Goal: Information Seeking & Learning: Learn about a topic

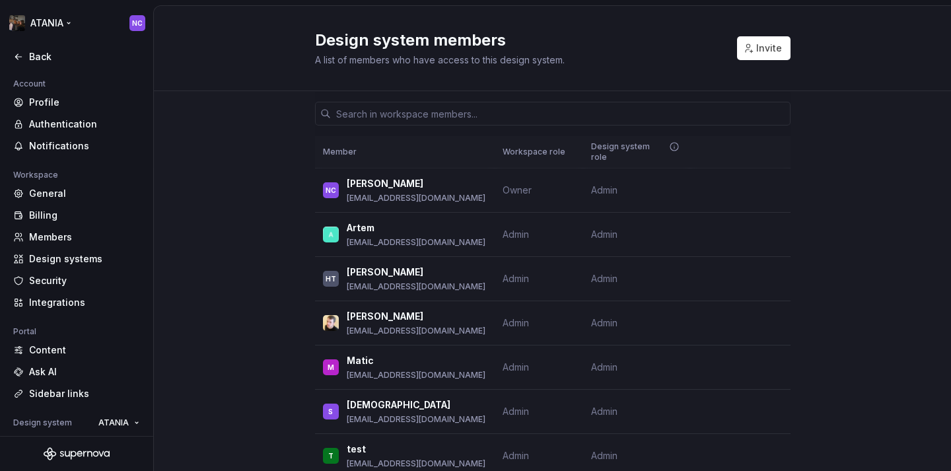
scroll to position [110, 0]
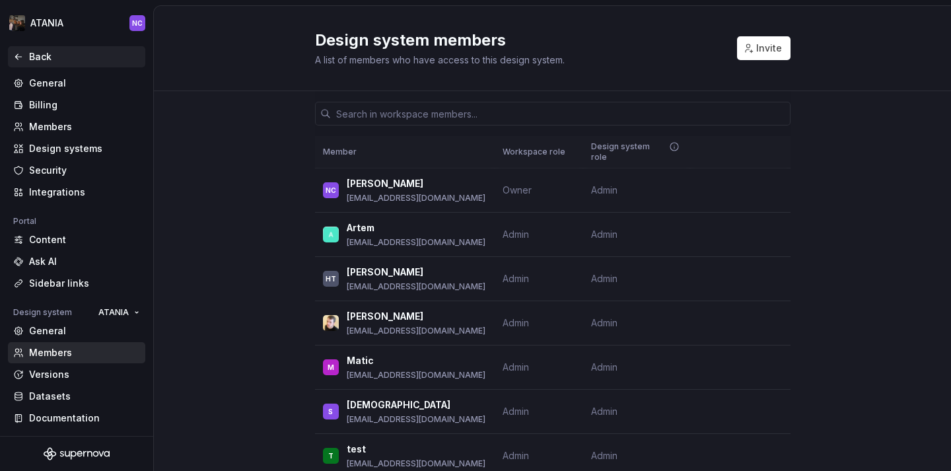
click at [53, 60] on div "Back" at bounding box center [84, 56] width 111 height 13
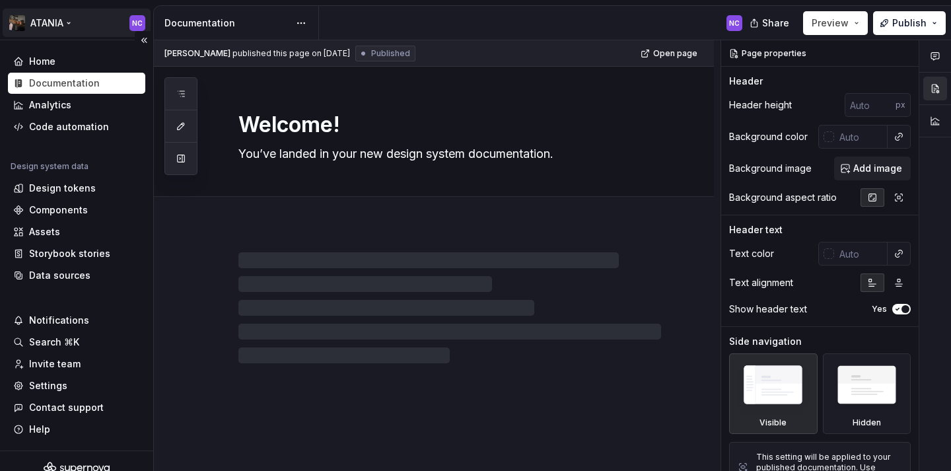
click at [65, 30] on html "ATANIA [GEOGRAPHIC_DATA] Home Documentation Analytics Code automation Design sy…" at bounding box center [475, 235] width 951 height 471
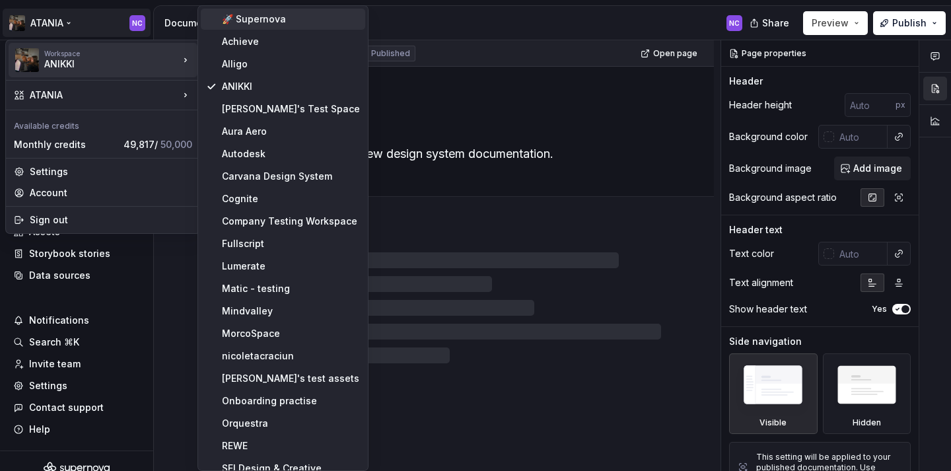
click at [240, 22] on div "🚀 Supernova" at bounding box center [291, 19] width 138 height 13
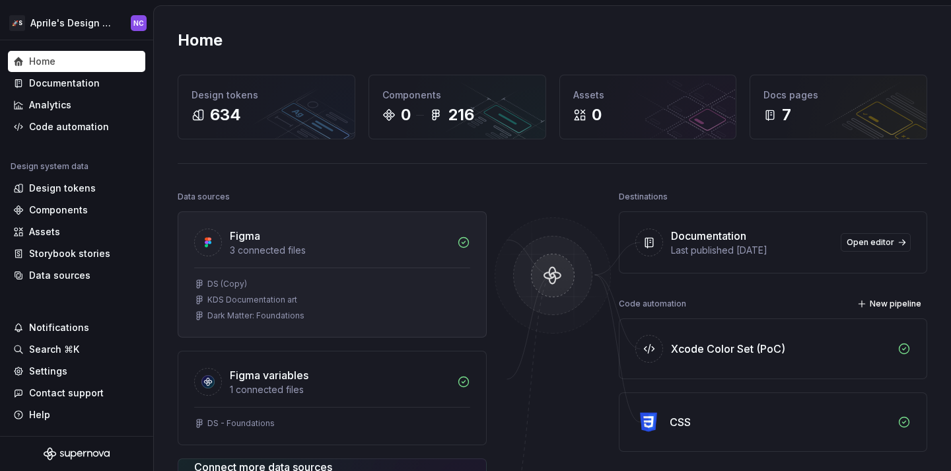
scroll to position [362, 0]
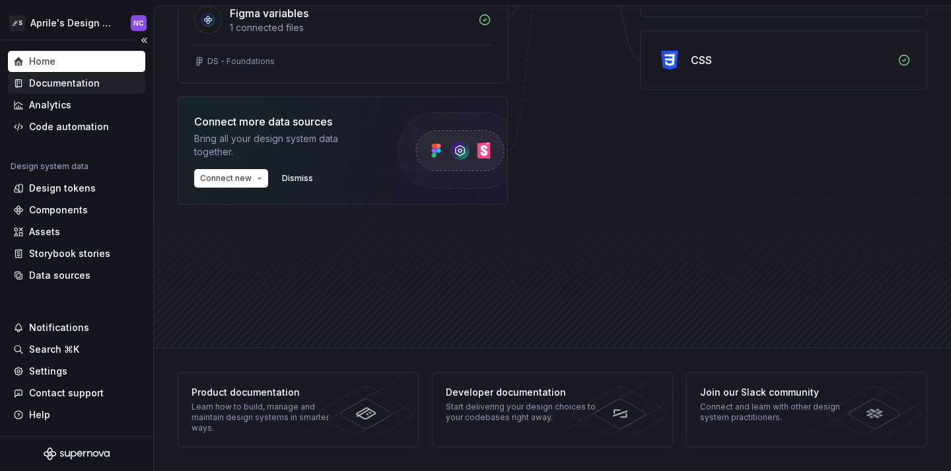
click at [84, 83] on div "Documentation" at bounding box center [64, 83] width 71 height 13
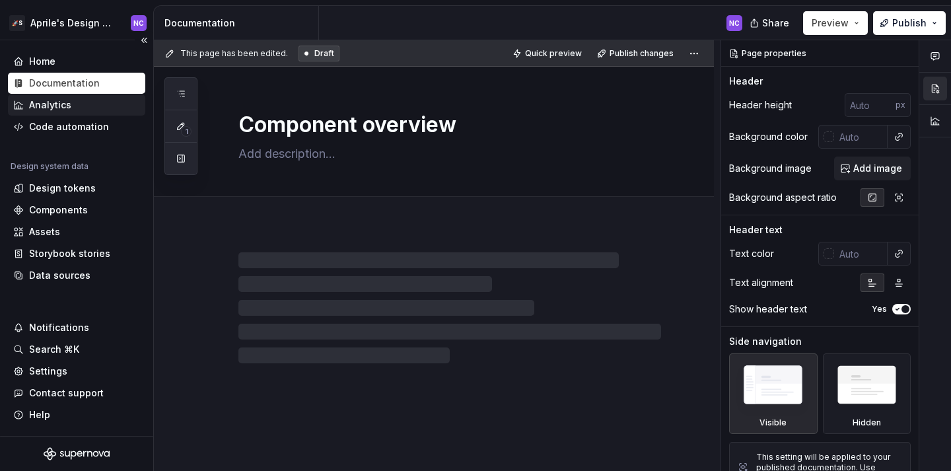
type textarea "*"
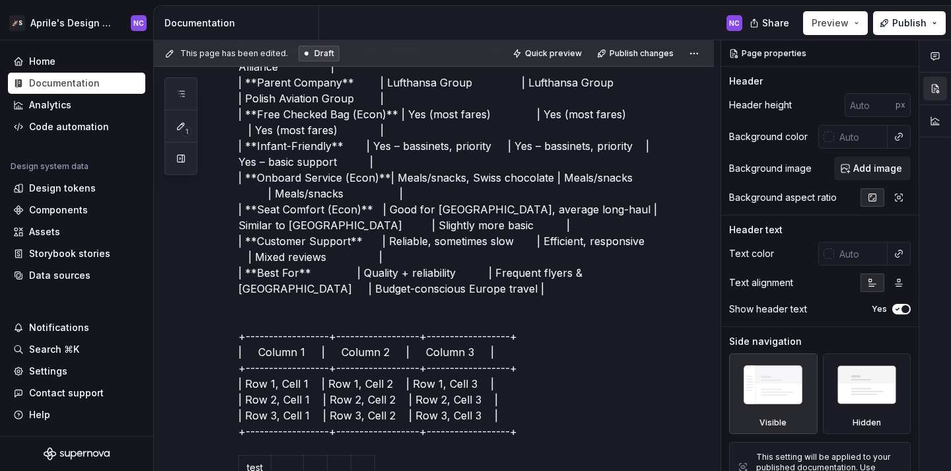
scroll to position [3803, 0]
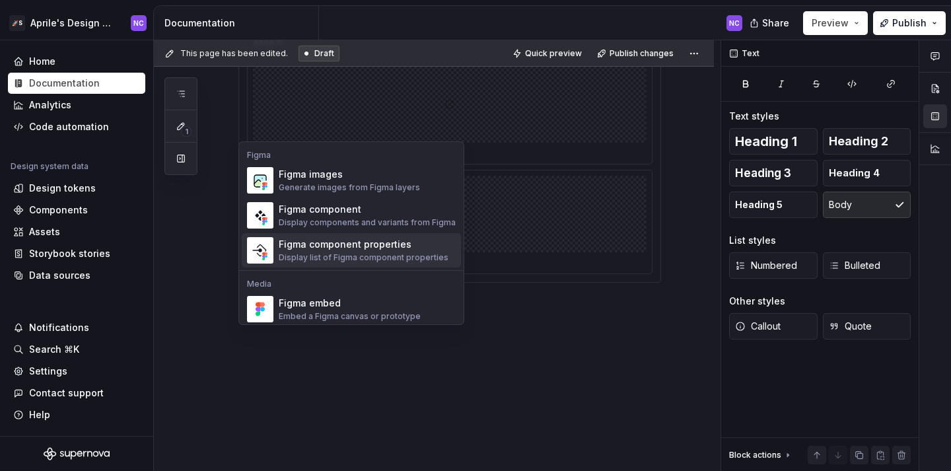
click at [371, 246] on div "Figma component properties" at bounding box center [364, 244] width 170 height 13
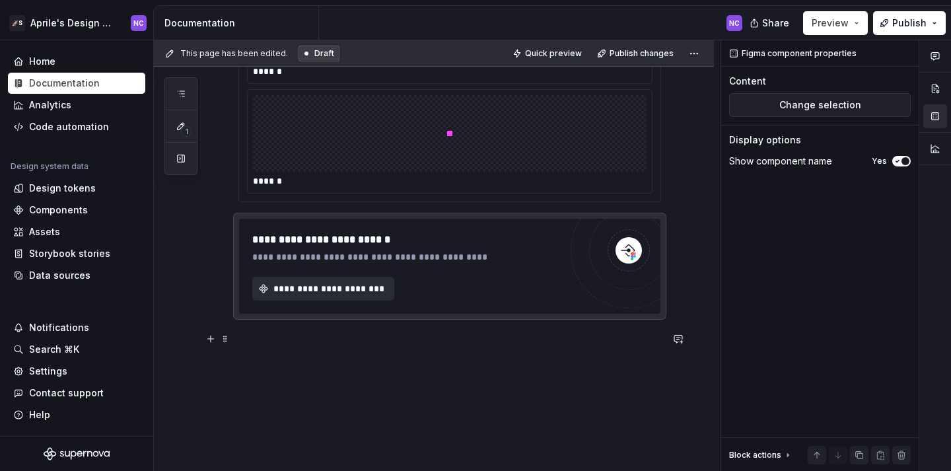
click at [343, 295] on span "**********" at bounding box center [328, 288] width 114 height 13
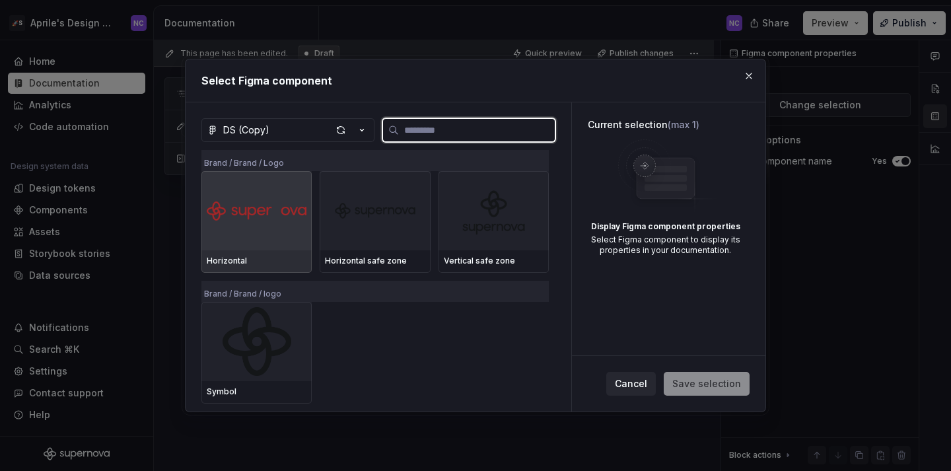
click at [252, 190] on img at bounding box center [257, 210] width 100 height 69
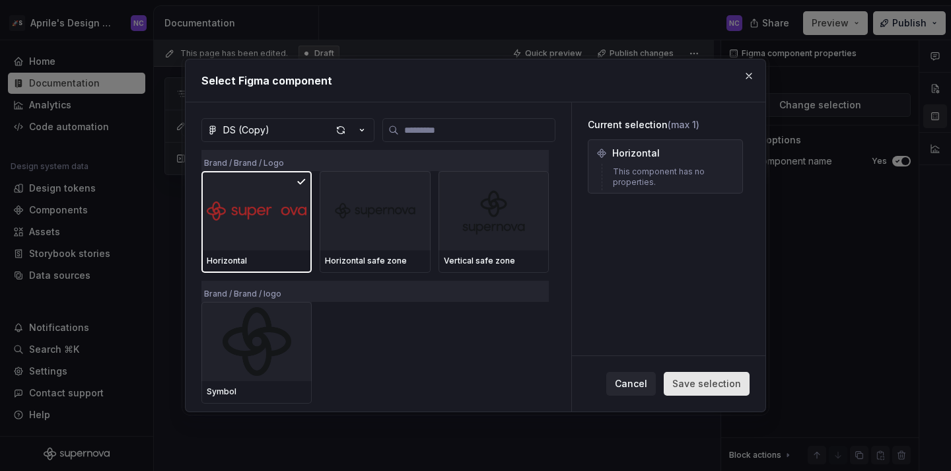
click at [681, 385] on span "Save selection" at bounding box center [706, 383] width 69 height 13
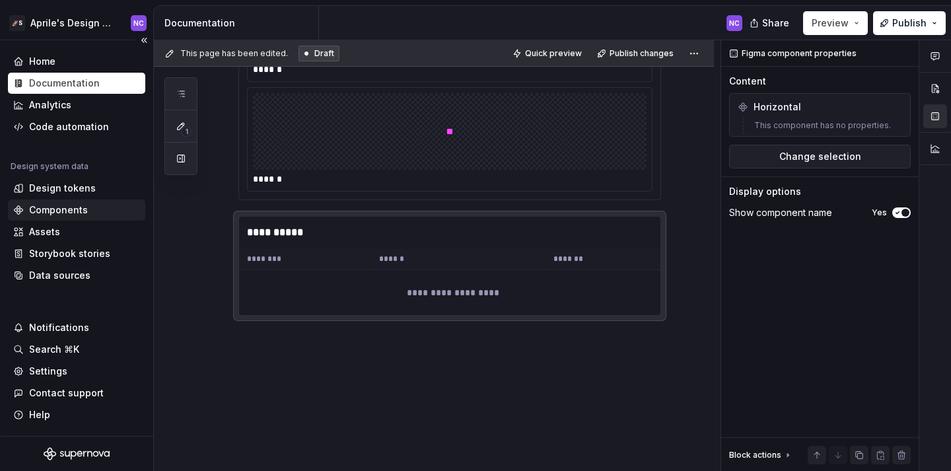
click at [77, 212] on div "Components" at bounding box center [58, 209] width 59 height 13
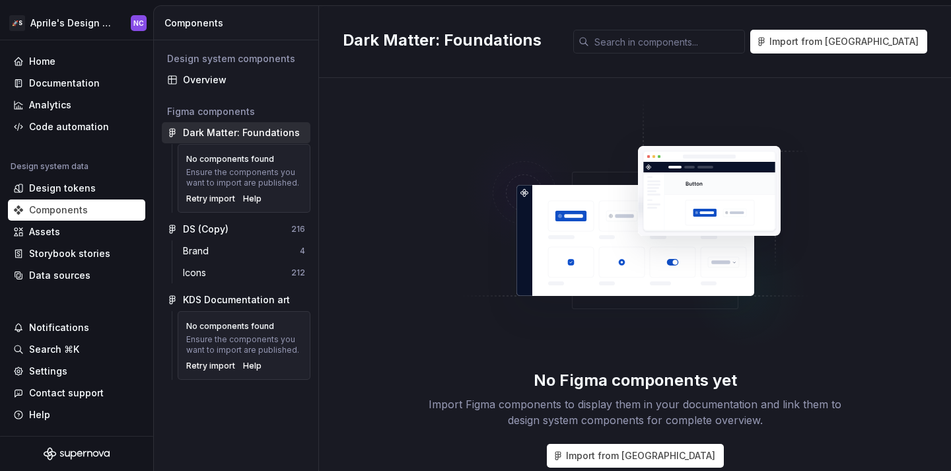
click at [341, 278] on div "No Figma components yet Import Figma components to display them in your documen…" at bounding box center [635, 310] width 632 height 465
